Goal: Information Seeking & Learning: Learn about a topic

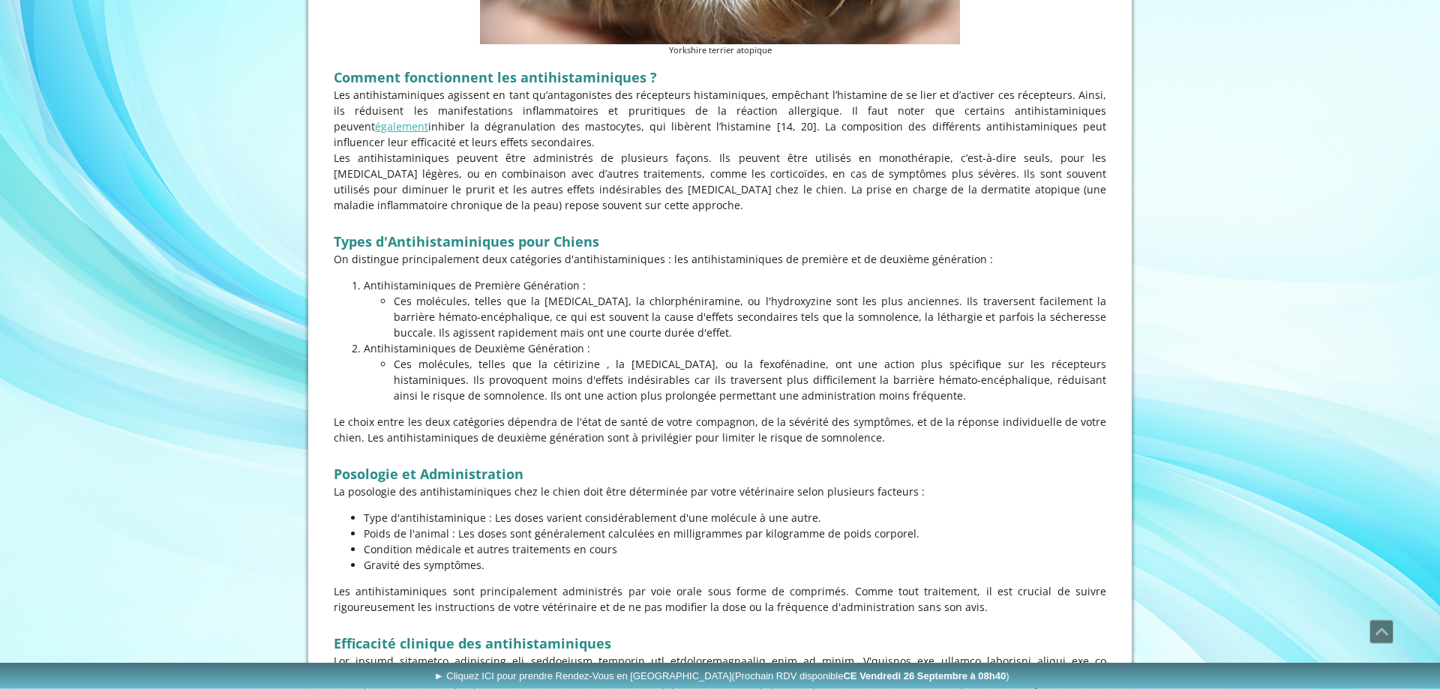
scroll to position [918, 0]
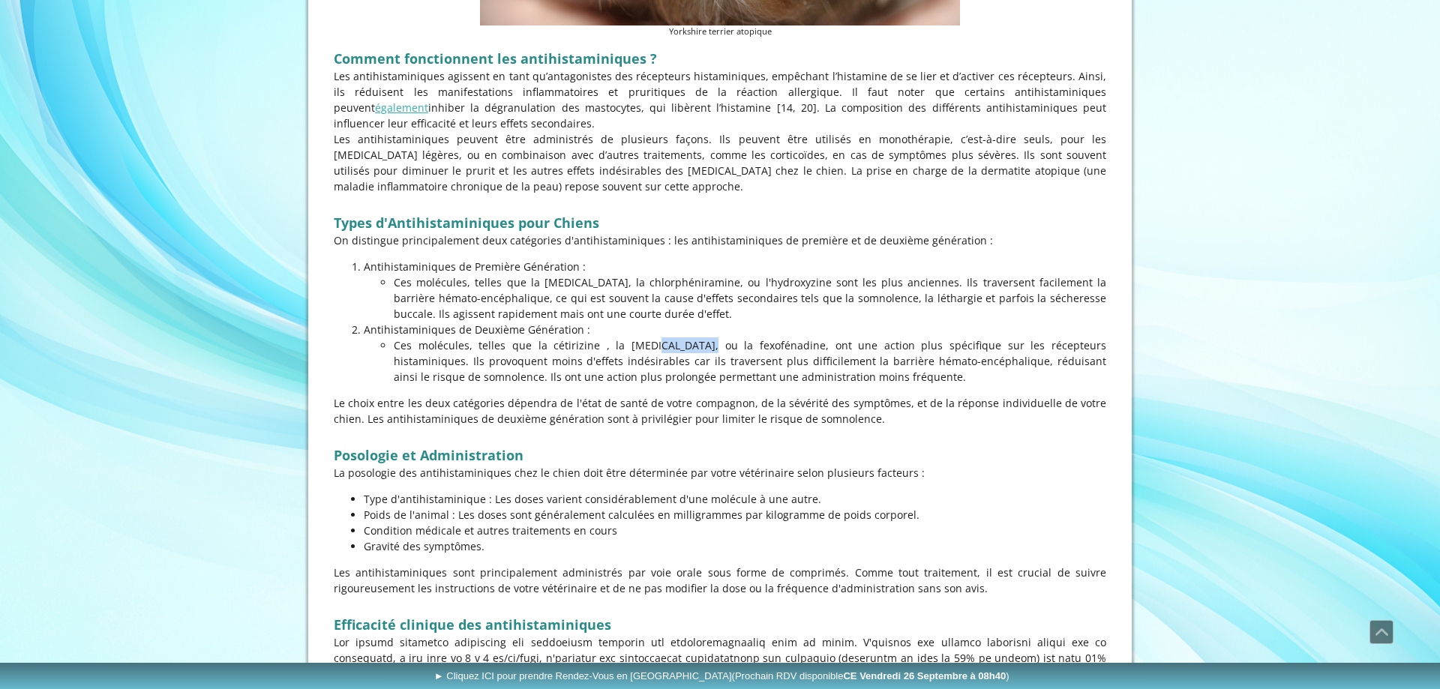
drag, startPoint x: 539, startPoint y: 346, endPoint x: 584, endPoint y: 344, distance: 45.0
click at [584, 344] on p "Ces molécules, telles que la cétirizine , la [MEDICAL_DATA], ou la fexofénadine…" at bounding box center [750, 360] width 712 height 47
drag, startPoint x: 600, startPoint y: 347, endPoint x: 670, endPoint y: 343, distance: 70.6
click at [670, 343] on p "Ces molécules, telles que la cétirizine , la [MEDICAL_DATA], ou la fexofénadine…" at bounding box center [750, 360] width 712 height 47
drag, startPoint x: 763, startPoint y: 343, endPoint x: 688, endPoint y: 350, distance: 74.5
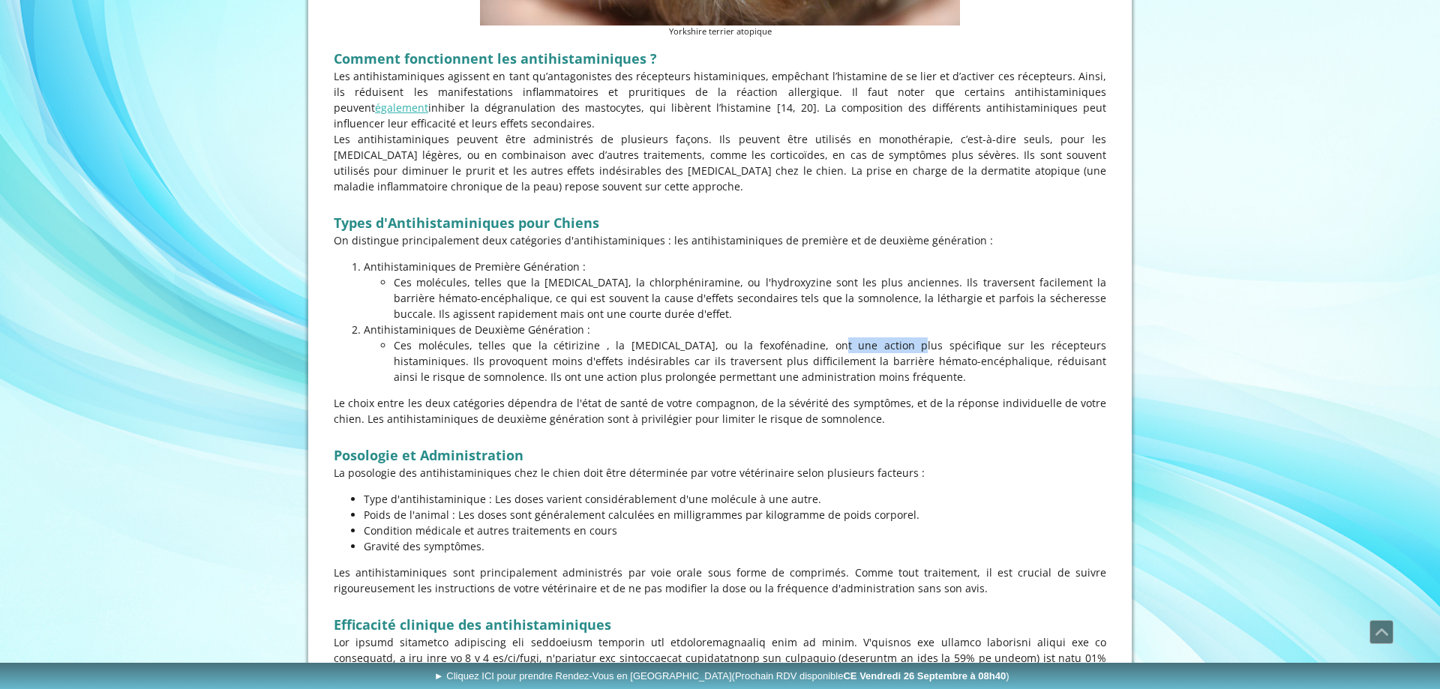
click at [688, 350] on p "Ces molécules, telles que la cétirizine , la [MEDICAL_DATA], ou la fexofénadine…" at bounding box center [750, 360] width 712 height 47
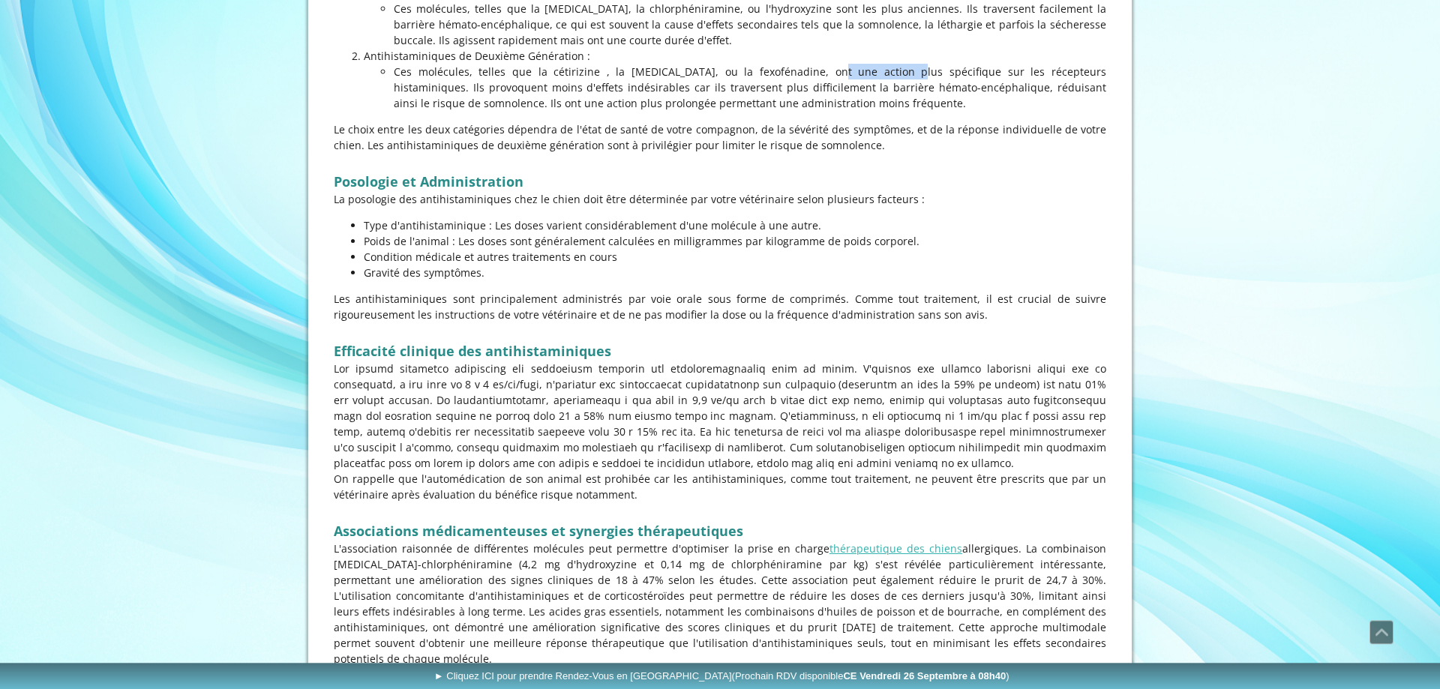
scroll to position [1224, 0]
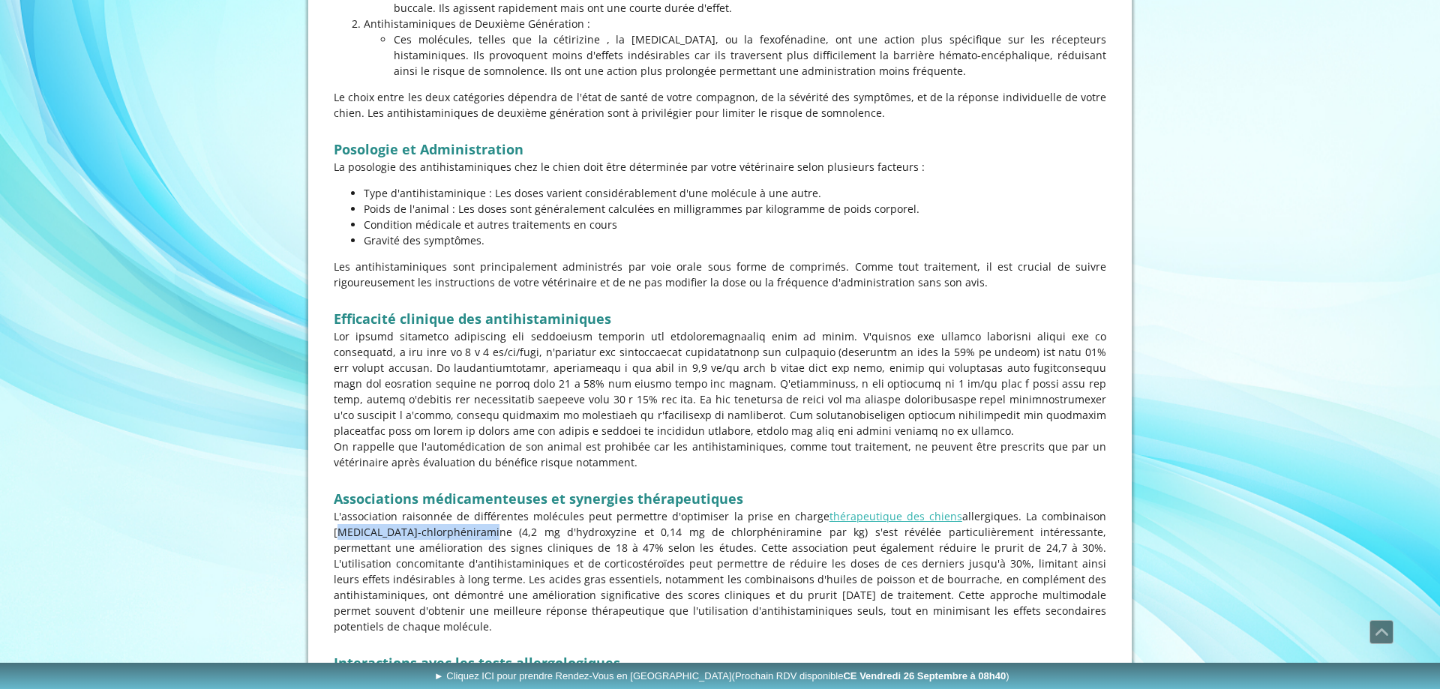
drag, startPoint x: 337, startPoint y: 534, endPoint x: 484, endPoint y: 531, distance: 146.2
click at [420, 531] on p "L'association raisonnée de différentes molécules peut permettre d'optimiser la …" at bounding box center [720, 571] width 772 height 126
drag, startPoint x: 396, startPoint y: 532, endPoint x: 494, endPoint y: 533, distance: 98.2
click at [494, 533] on p "L'association raisonnée de différentes molécules peut permettre d'optimiser la …" at bounding box center [720, 571] width 772 height 126
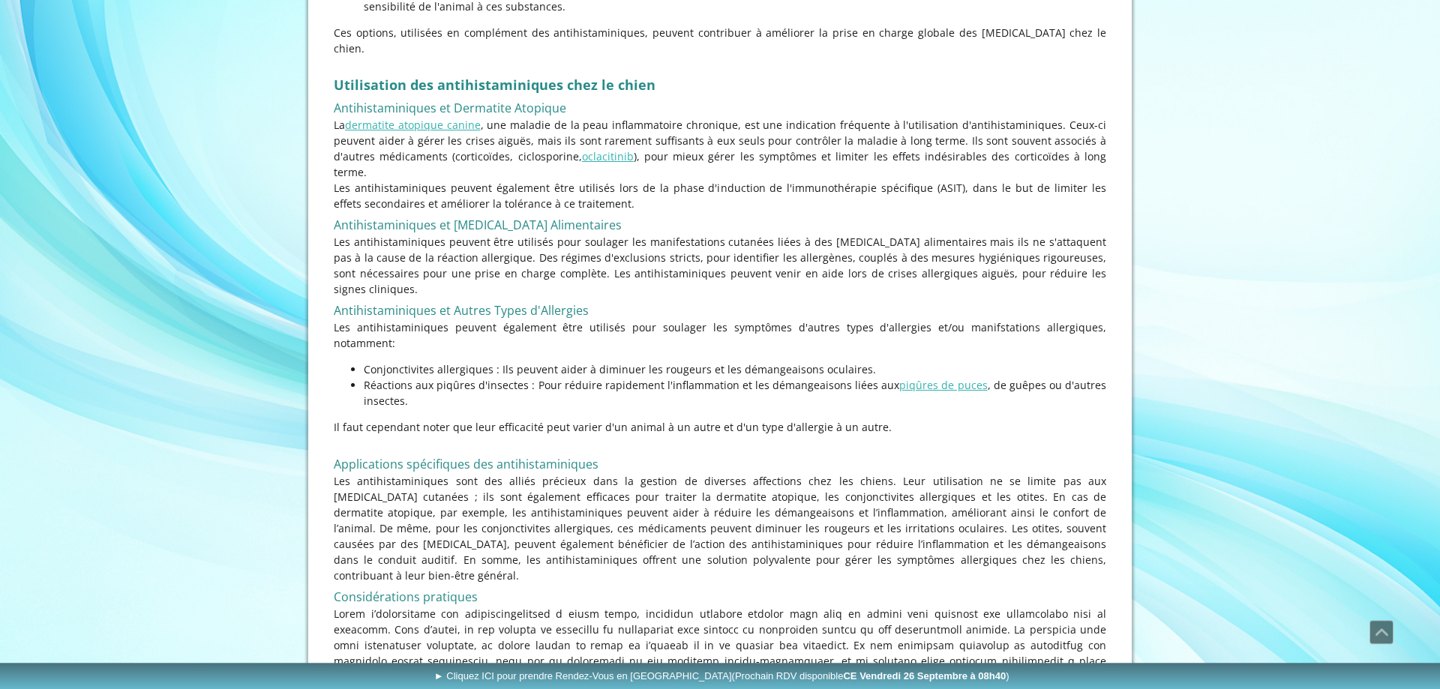
scroll to position [3059, 0]
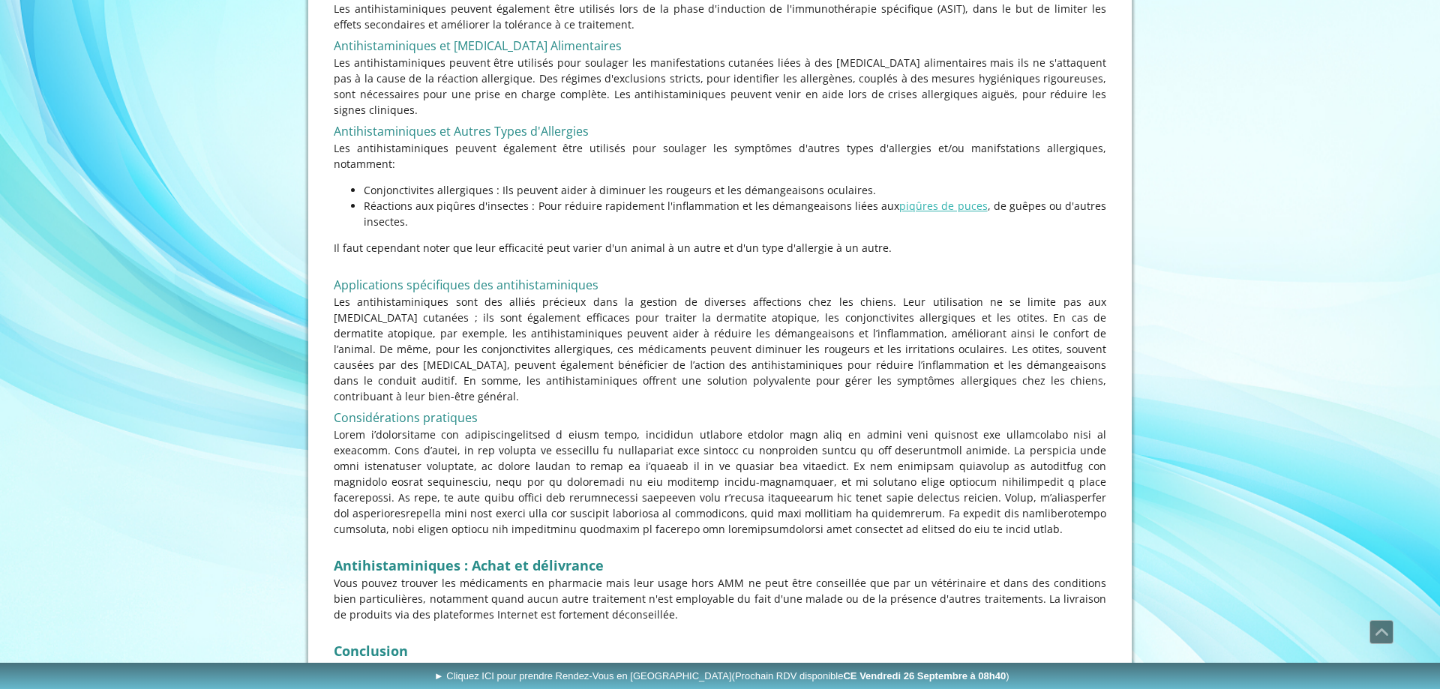
drag, startPoint x: 391, startPoint y: 439, endPoint x: 1074, endPoint y: 478, distance: 684.1
click at [1074, 575] on p "Vous pouvez trouver les médicaments en pharmacie mais leur usage hors AMM ne pe…" at bounding box center [720, 598] width 772 height 47
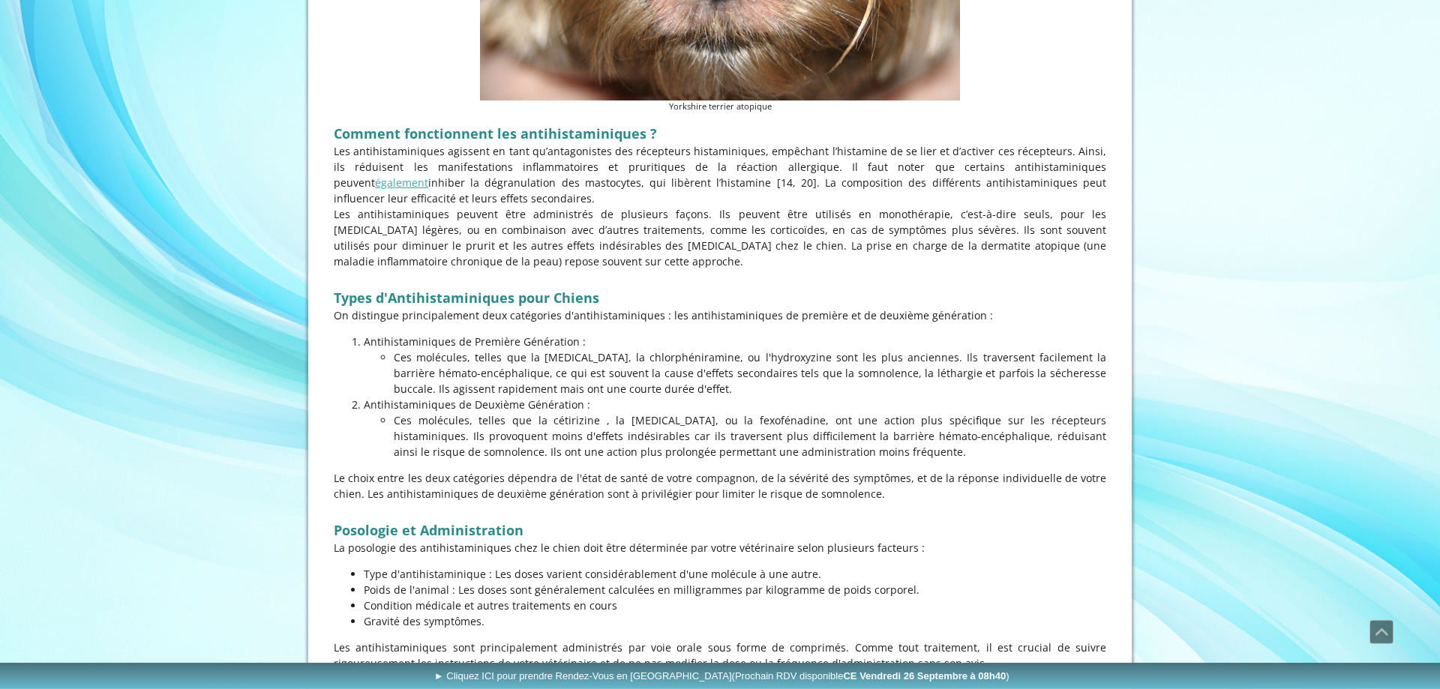
scroll to position [841, 0]
drag, startPoint x: 531, startPoint y: 358, endPoint x: 622, endPoint y: 356, distance: 91.5
click at [622, 356] on p "Ces molécules, telles que la [MEDICAL_DATA], la chlorphéniramine, ou l'hydroxyz…" at bounding box center [750, 374] width 712 height 47
drag, startPoint x: 637, startPoint y: 359, endPoint x: 735, endPoint y: 357, distance: 98.2
click at [727, 358] on p "Ces molécules, telles que la [MEDICAL_DATA], la chlorphéniramine, ou l'hydroxyz…" at bounding box center [750, 374] width 712 height 47
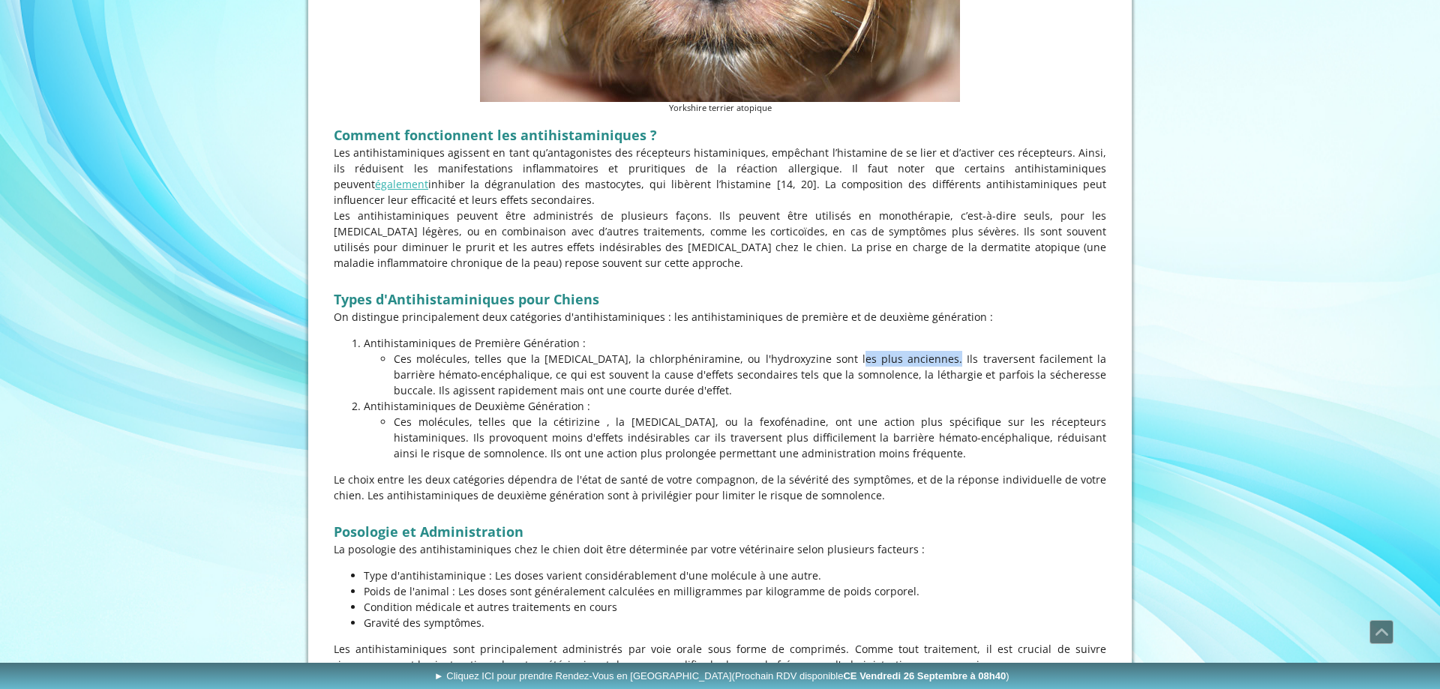
drag, startPoint x: 739, startPoint y: 364, endPoint x: 826, endPoint y: 358, distance: 88.0
click at [826, 358] on p "Ces molécules, telles que la [MEDICAL_DATA], la chlorphéniramine, ou l'hydroxyz…" at bounding box center [750, 374] width 712 height 47
